Goal: Navigation & Orientation: Go to known website

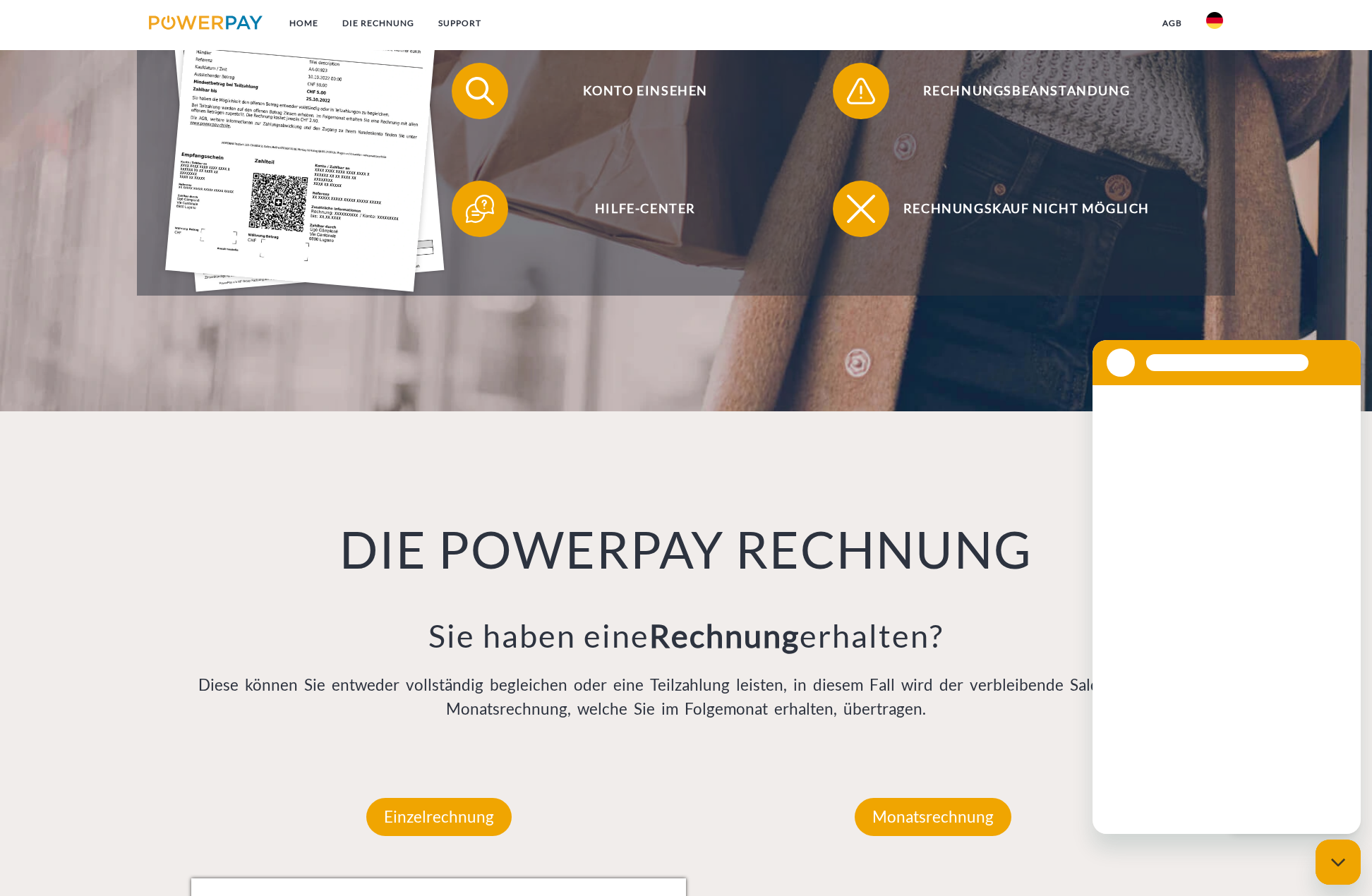
scroll to position [746, 0]
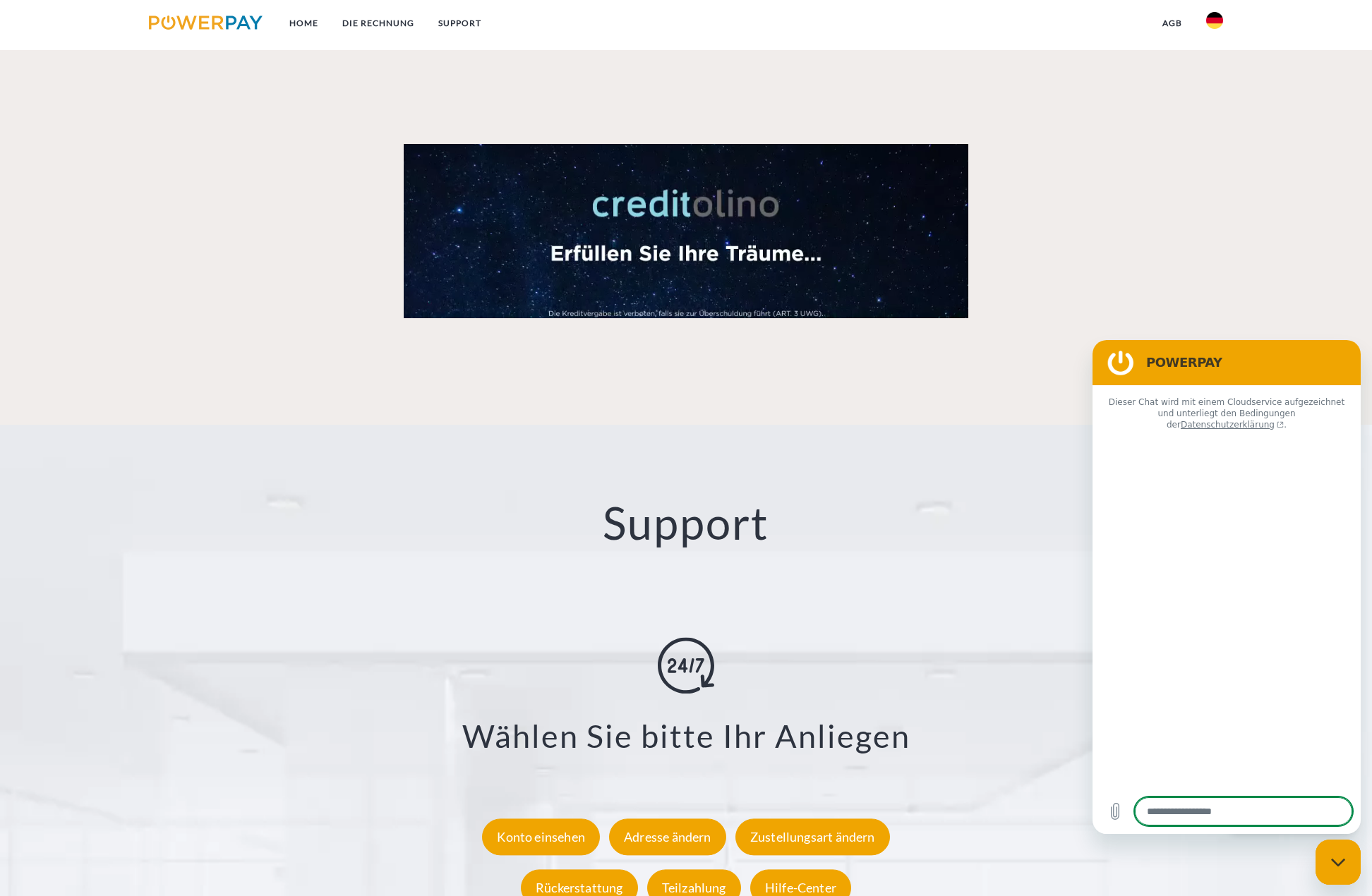
type textarea "*"
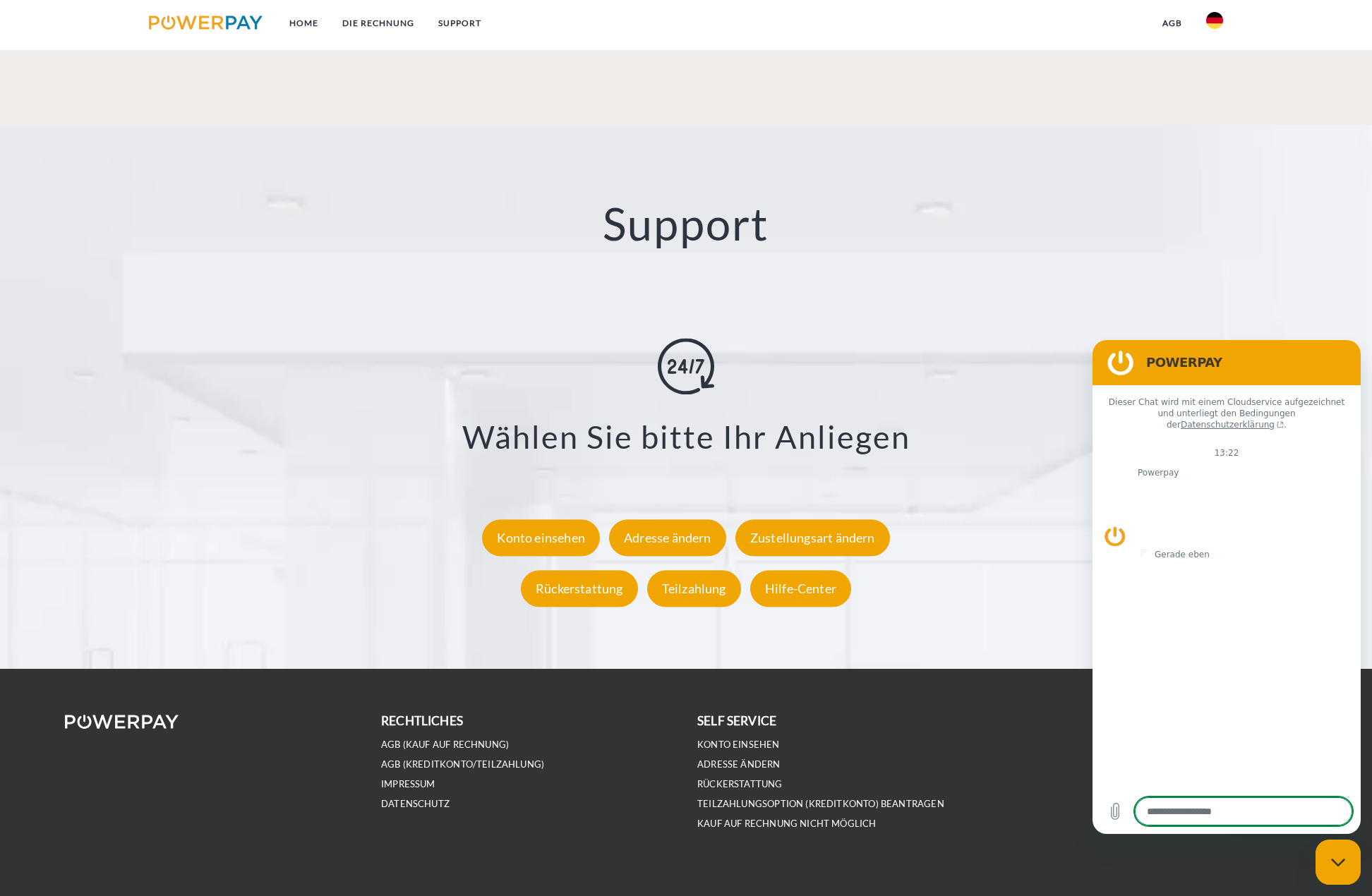
scroll to position [2422, 0]
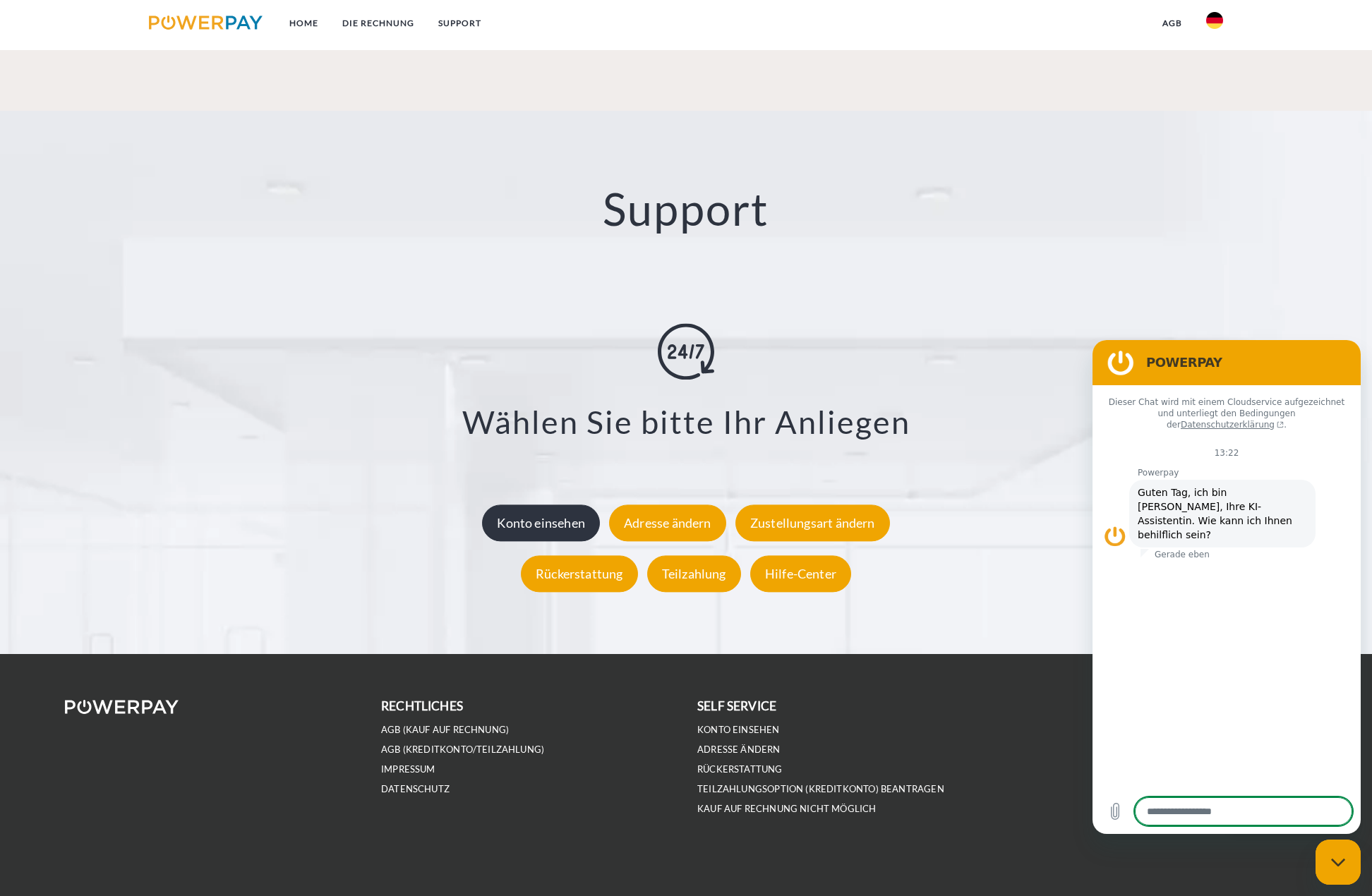
click at [535, 524] on div "Konto einsehen" at bounding box center [541, 522] width 118 height 37
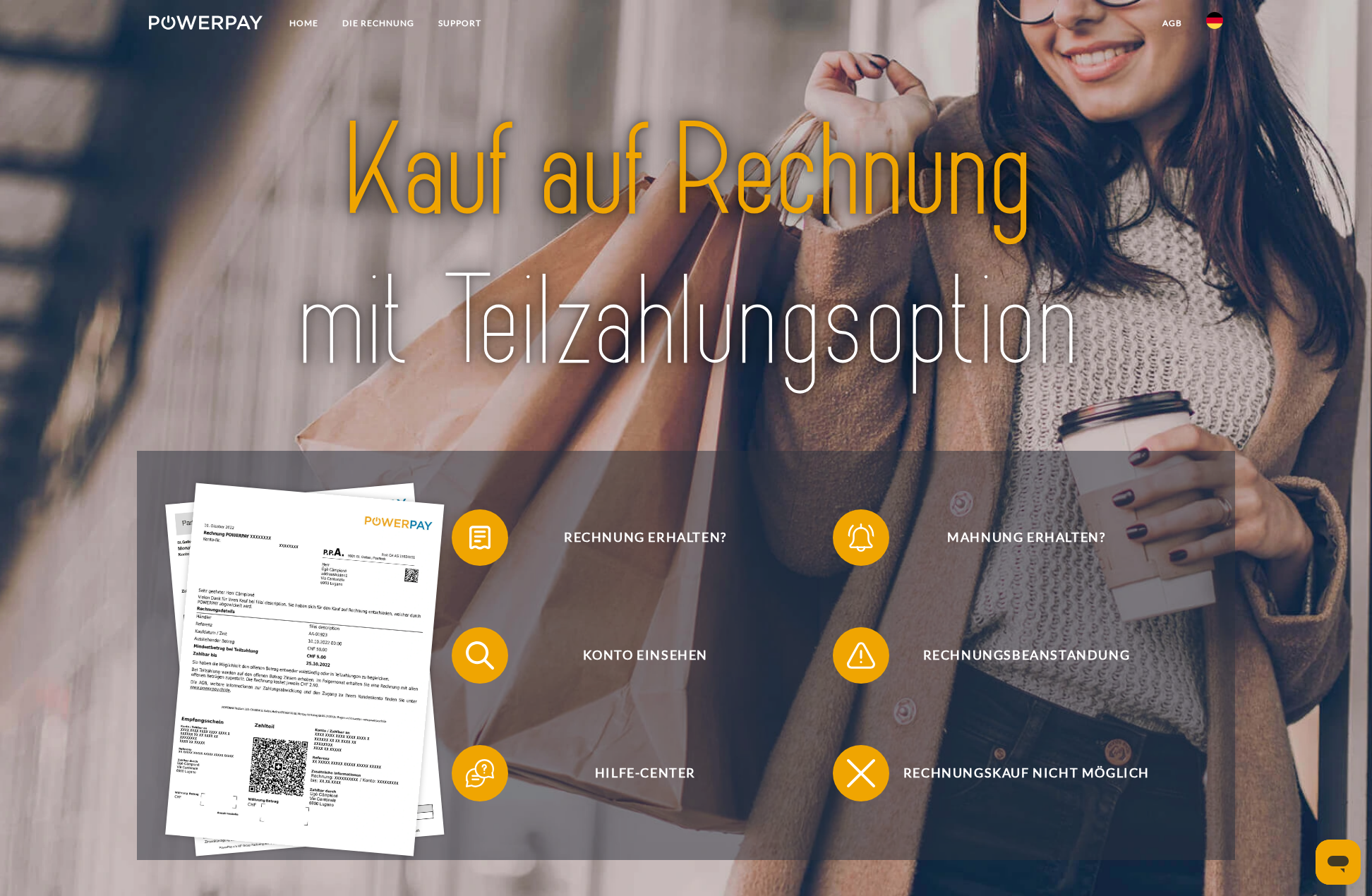
click at [1220, 23] on img at bounding box center [1214, 20] width 17 height 17
click at [1215, 70] on img at bounding box center [1214, 66] width 17 height 17
